Goal: Task Accomplishment & Management: Use online tool/utility

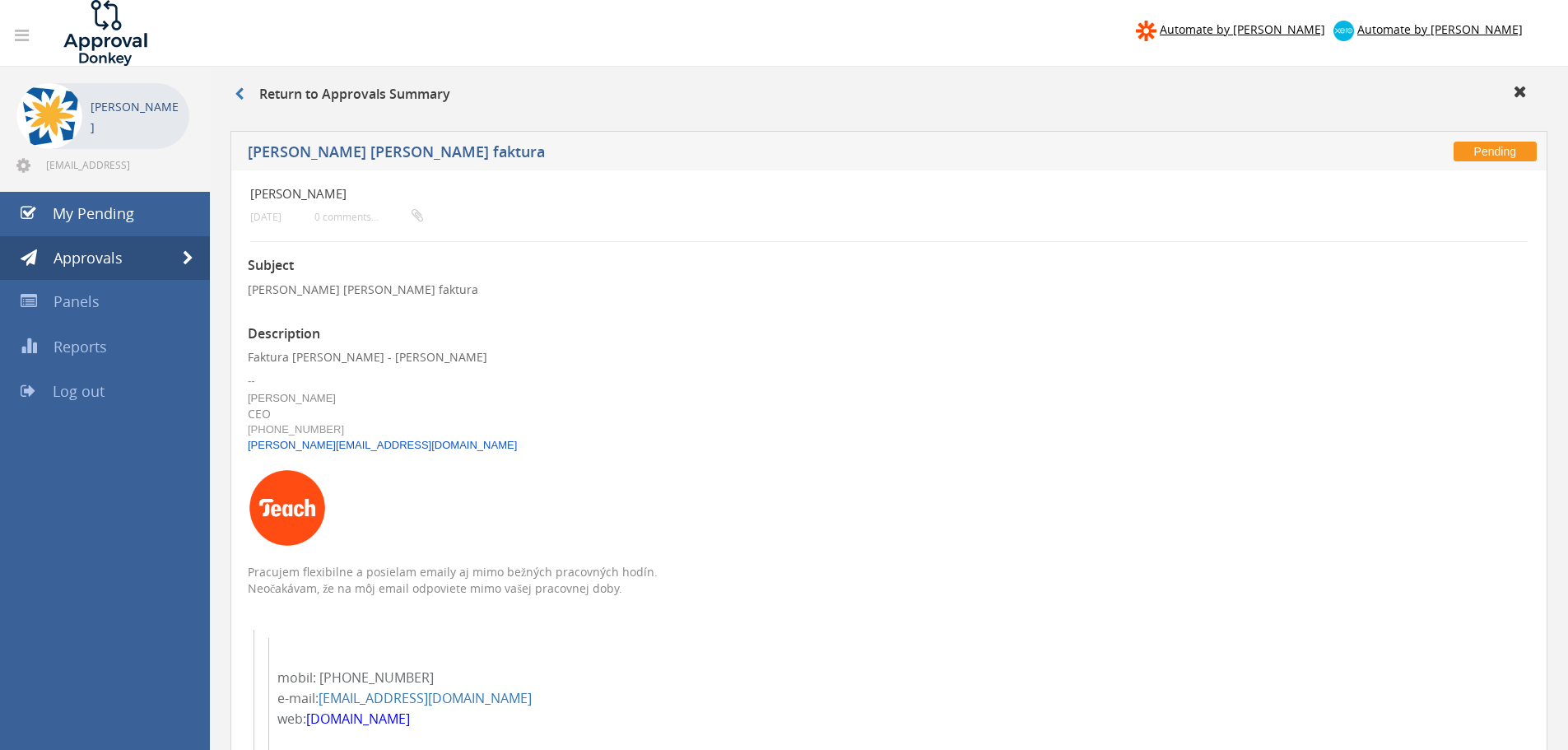
click at [114, 190] on li "[PERSON_NAME] [EMAIL_ADDRESS][DOMAIN_NAME]" at bounding box center [105, 129] width 210 height 125
click at [109, 208] on span "My Pending" at bounding box center [93, 213] width 81 height 20
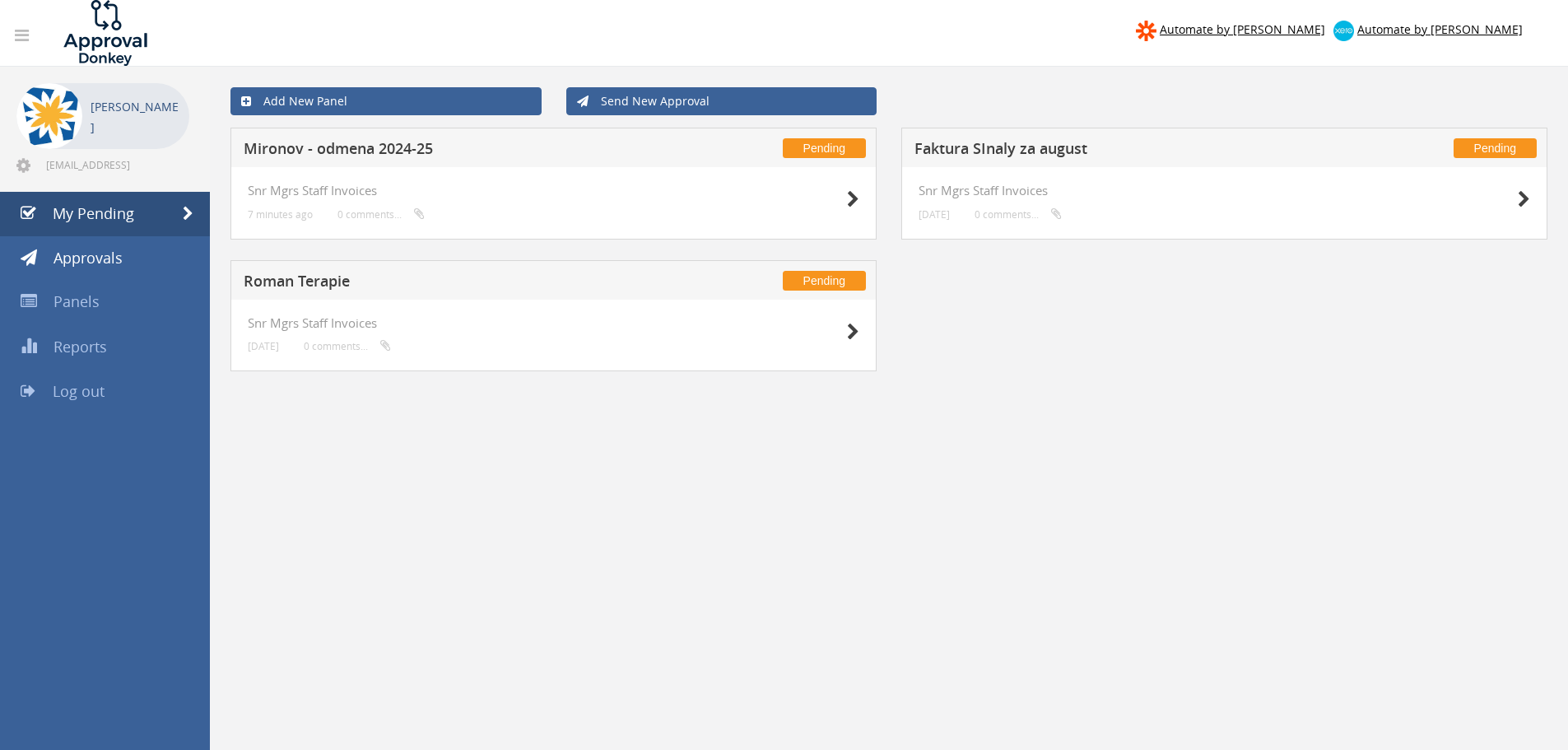
click at [369, 146] on h5 "Mironov - odmena 2024-25" at bounding box center [460, 151] width 433 height 21
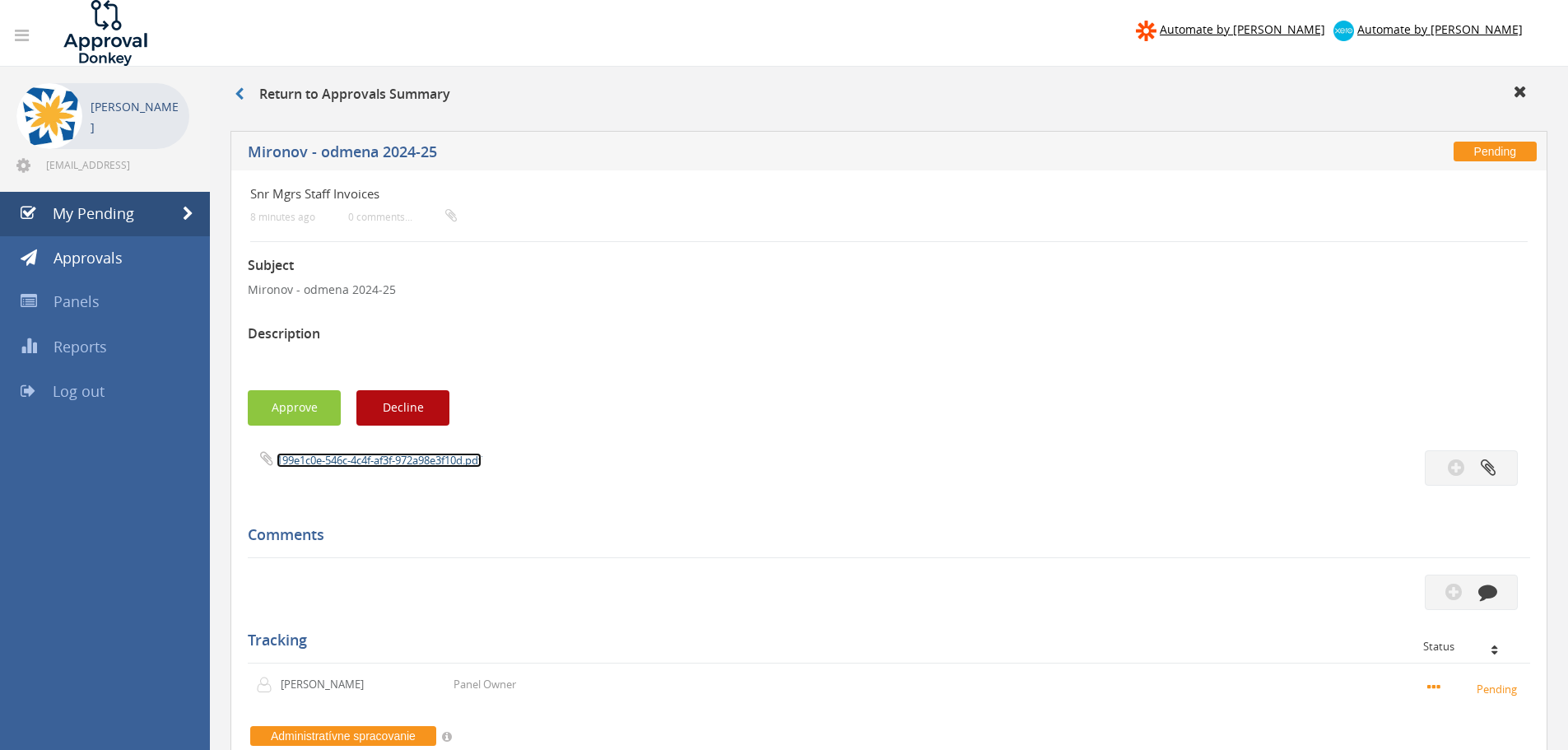
click at [399, 459] on link "199e1c0e-546c-4c4f-af3f-972a98e3f10d.pdf" at bounding box center [379, 460] width 205 height 15
click at [303, 421] on button "Approve" at bounding box center [294, 408] width 93 height 36
